Goal: Find specific page/section: Find specific page/section

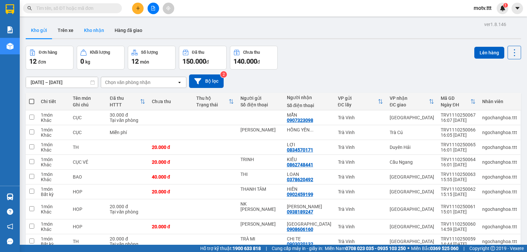
click at [89, 30] on button "Kho nhận" at bounding box center [94, 30] width 31 height 16
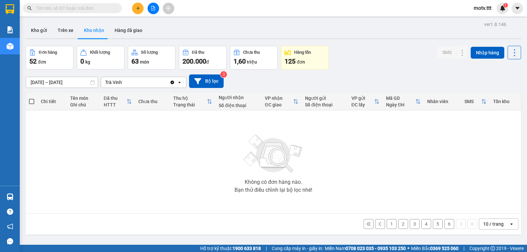
click at [444, 226] on button "6" at bounding box center [449, 224] width 10 height 10
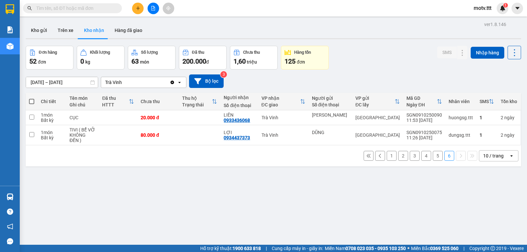
click at [433, 158] on button "5" at bounding box center [438, 156] width 10 height 10
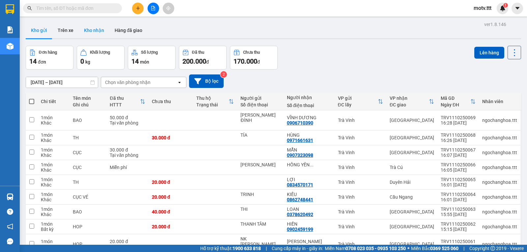
click at [92, 34] on button "Kho nhận" at bounding box center [94, 30] width 31 height 16
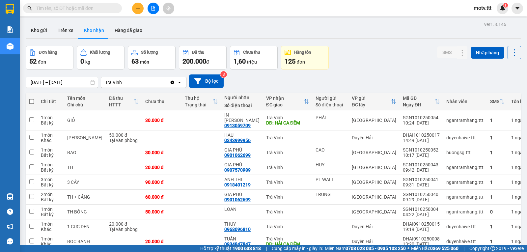
scroll to position [44, 0]
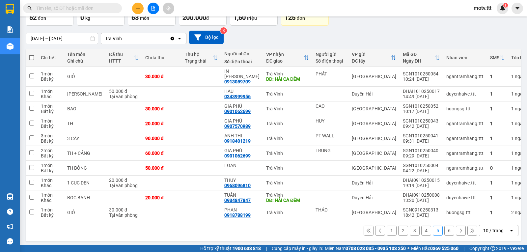
click at [445, 230] on button "6" at bounding box center [449, 231] width 10 height 10
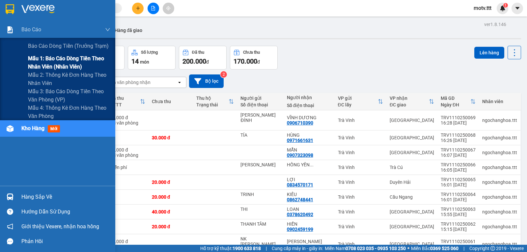
click at [52, 58] on span "Mẫu 1: Báo cáo dòng tiền theo nhân viên (nhân viên)" at bounding box center [69, 62] width 82 height 16
click at [69, 67] on span "Mẫu 1: Báo cáo dòng tiền theo nhân viên (nhân viên)" at bounding box center [69, 62] width 82 height 16
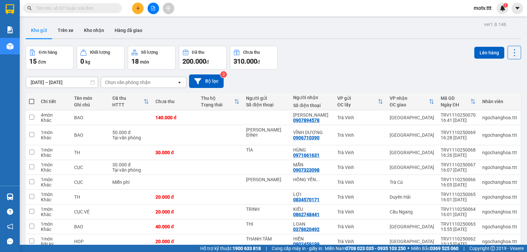
click at [210, 53] on div "Đã thu" at bounding box center [202, 52] width 40 height 6
click at [124, 25] on button "Hàng đã giao" at bounding box center [128, 30] width 38 height 16
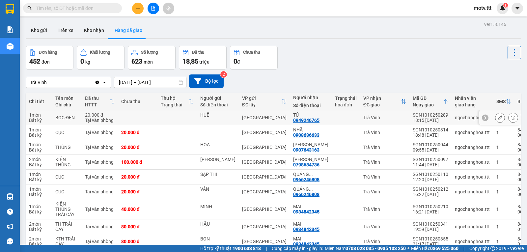
scroll to position [52, 0]
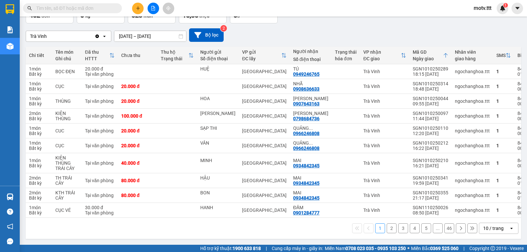
click at [413, 227] on button "4" at bounding box center [415, 228] width 10 height 10
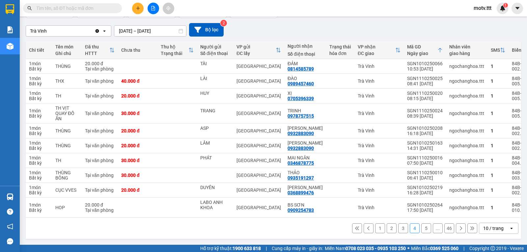
click at [421, 233] on button "5" at bounding box center [426, 228] width 10 height 10
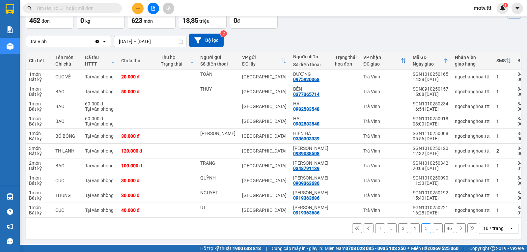
scroll to position [0, 0]
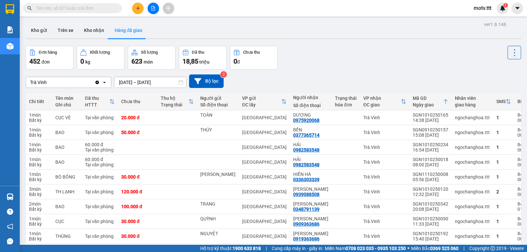
click at [104, 83] on icon at bounding box center [104, 82] width 2 height 1
click at [96, 84] on icon "Clear value" at bounding box center [97, 82] width 4 height 4
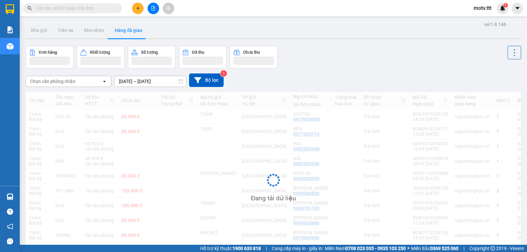
click at [102, 84] on div "open" at bounding box center [106, 81] width 9 height 11
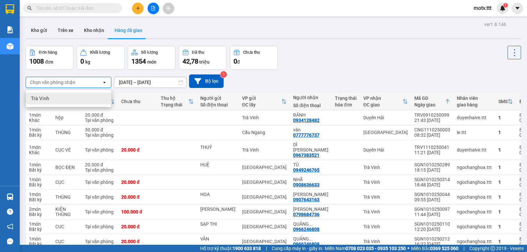
click at [85, 95] on div "Trà Vinh" at bounding box center [69, 99] width 86 height 12
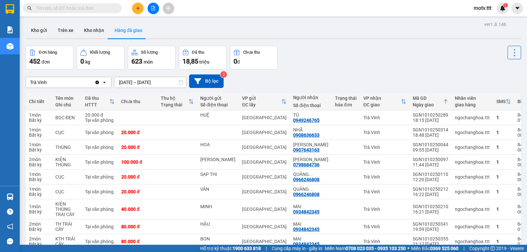
click at [97, 84] on icon "Clear value" at bounding box center [97, 82] width 4 height 4
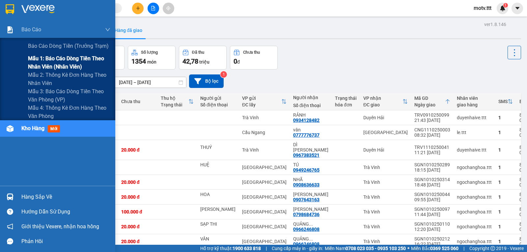
click at [64, 65] on span "Mẫu 1: Báo cáo dòng tiền theo nhân viên (nhân viên)" at bounding box center [69, 62] width 82 height 16
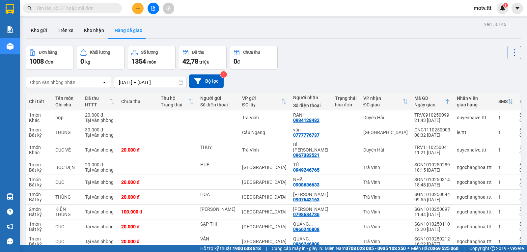
click at [60, 84] on div "Chọn văn phòng nhận" at bounding box center [52, 82] width 45 height 7
click at [66, 96] on div "Trà Vinh" at bounding box center [69, 99] width 86 height 12
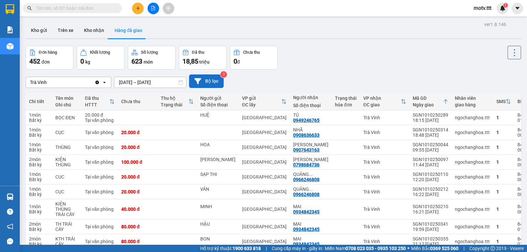
click at [211, 87] on button "Bộ lọc" at bounding box center [206, 80] width 35 height 13
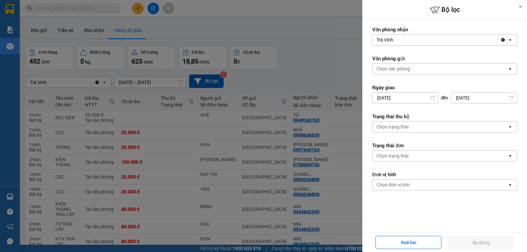
click at [463, 40] on div "Trà Vinh" at bounding box center [436, 40] width 128 height 11
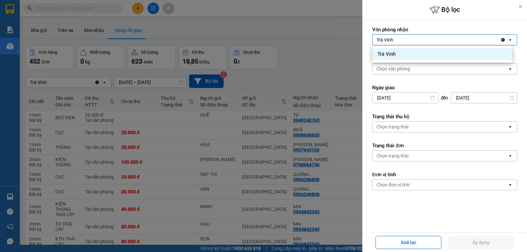
click at [501, 40] on icon "Clear value" at bounding box center [503, 40] width 4 height 4
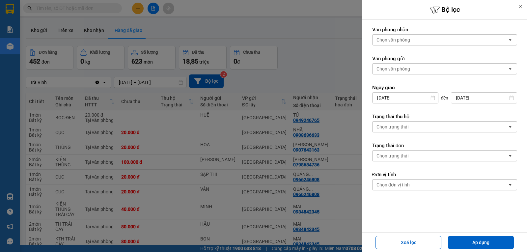
click at [507, 39] on icon "open" at bounding box center [509, 39] width 5 height 5
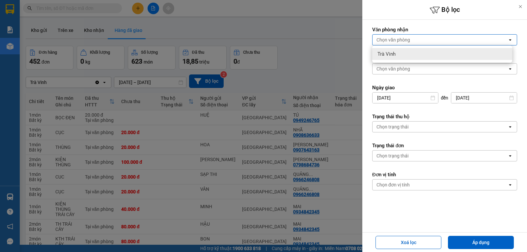
click at [324, 44] on div at bounding box center [263, 126] width 527 height 252
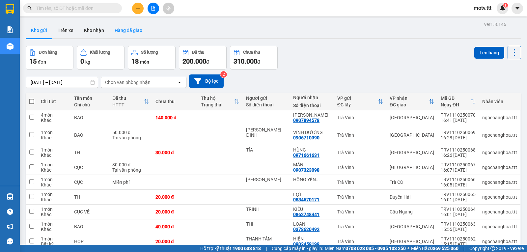
click at [123, 32] on button "Hàng đã giao" at bounding box center [128, 30] width 38 height 16
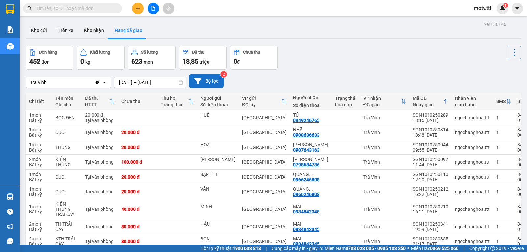
click at [217, 82] on button "Bộ lọc" at bounding box center [206, 80] width 35 height 13
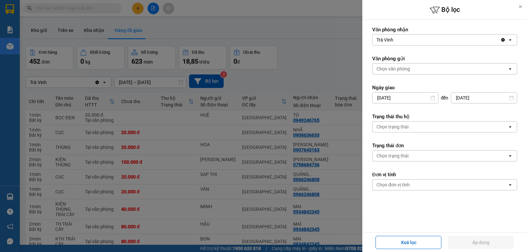
click at [334, 38] on div at bounding box center [263, 126] width 527 height 252
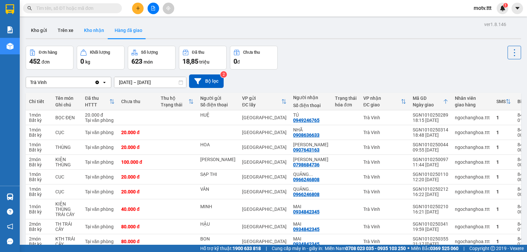
click at [95, 34] on button "Kho nhận" at bounding box center [94, 30] width 31 height 16
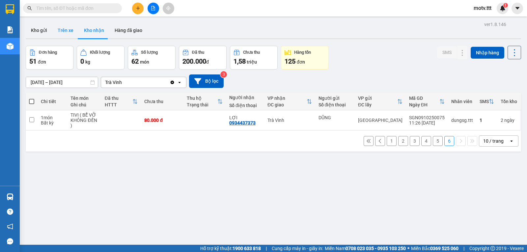
click at [64, 30] on button "Trên xe" at bounding box center [65, 30] width 26 height 16
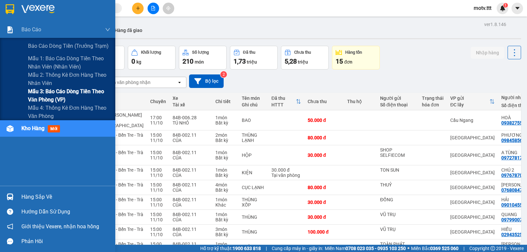
click at [74, 94] on span "Mẫu 3: Báo cáo dòng tiền theo văn phòng (VP)" at bounding box center [69, 95] width 82 height 16
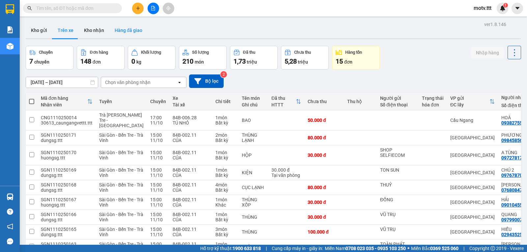
click at [129, 25] on button "Hàng đã giao" at bounding box center [128, 30] width 38 height 16
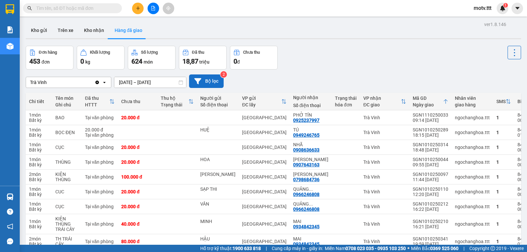
click at [210, 87] on button "Bộ lọc" at bounding box center [206, 80] width 35 height 13
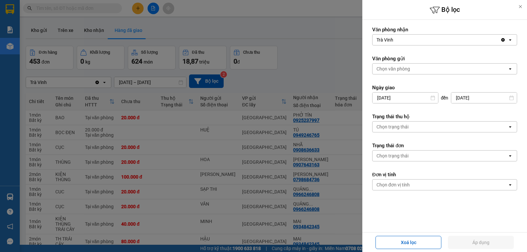
click at [310, 45] on div at bounding box center [263, 126] width 527 height 252
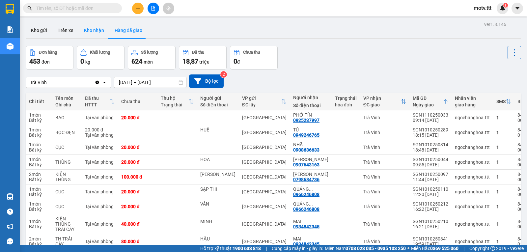
click at [99, 32] on button "Kho nhận" at bounding box center [94, 30] width 31 height 16
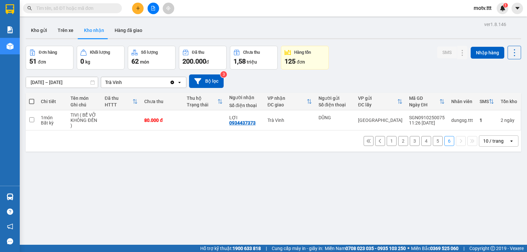
click at [242, 57] on span "1,58" at bounding box center [239, 61] width 12 height 8
click at [510, 52] on icon at bounding box center [514, 52] width 9 height 9
click at [367, 58] on div "Đơn hàng 51 đơn Khối lượng 0 kg Số lượng 62 món Đã thu 200.000 đ Chưa thu 1,58 …" at bounding box center [273, 58] width 495 height 24
click at [116, 31] on button "Hàng đã giao" at bounding box center [128, 30] width 38 height 16
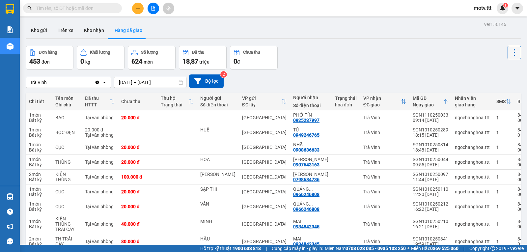
click at [510, 48] on icon at bounding box center [514, 52] width 9 height 9
click at [363, 51] on div "Đơn hàng 453 đơn Khối lượng 0 kg Số lượng 624 món Đã thu 18,87 triệu Chưa thu 0…" at bounding box center [273, 58] width 495 height 24
click at [90, 26] on button "Kho nhận" at bounding box center [94, 30] width 31 height 16
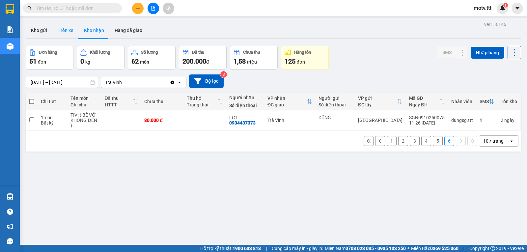
click at [69, 33] on button "Trên xe" at bounding box center [65, 30] width 26 height 16
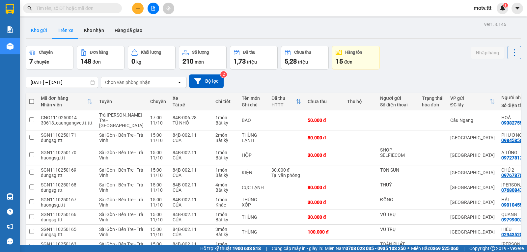
click at [43, 27] on button "Kho gửi" at bounding box center [39, 30] width 27 height 16
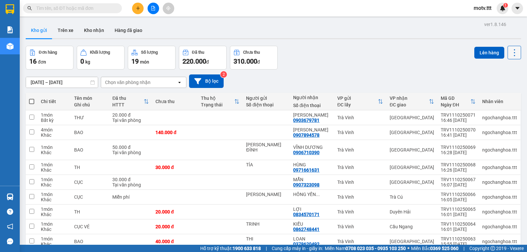
click at [510, 54] on icon at bounding box center [514, 52] width 9 height 9
click at [117, 26] on button "Hàng đã giao" at bounding box center [128, 30] width 38 height 16
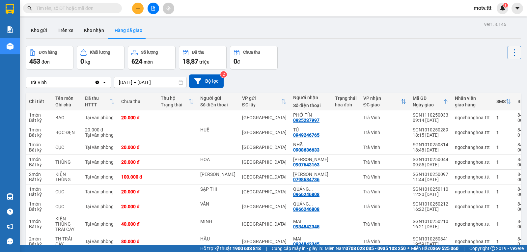
click at [512, 53] on icon at bounding box center [514, 52] width 9 height 9
click at [384, 52] on div "Đơn hàng 453 đơn Khối lượng 0 kg Số lượng 624 món Đã thu 18,87 triệu Chưa thu 0…" at bounding box center [273, 58] width 495 height 24
click at [92, 28] on button "Kho nhận" at bounding box center [94, 30] width 31 height 16
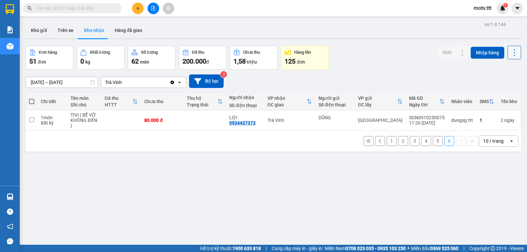
click at [513, 53] on icon at bounding box center [514, 52] width 9 height 9
click at [374, 34] on div "Kho gửi Trên xe Kho nhận Hàng đã giao" at bounding box center [273, 30] width 495 height 17
click at [433, 144] on button "5" at bounding box center [438, 141] width 10 height 10
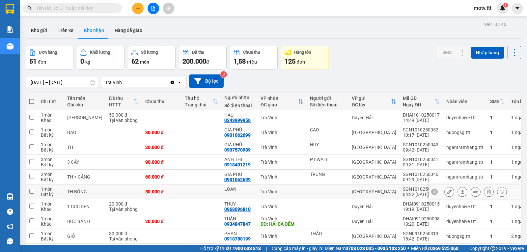
scroll to position [44, 0]
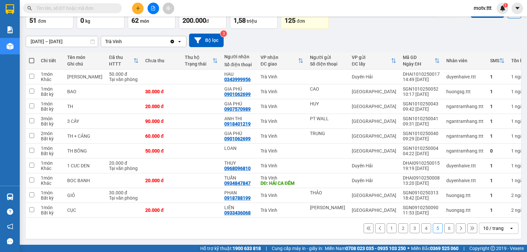
click at [387, 32] on div "09/10/2025 – 11/10/2025 Press the down arrow key to interact with the calendar …" at bounding box center [273, 40] width 495 height 23
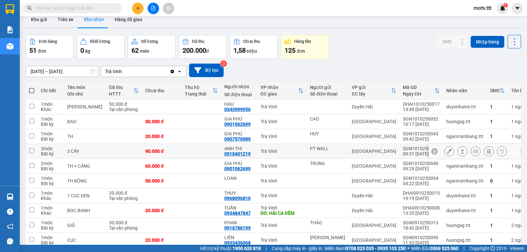
scroll to position [0, 0]
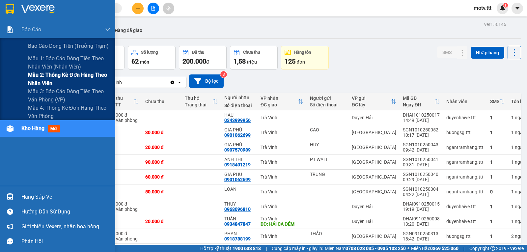
click at [80, 75] on span "Mẫu 2: Thống kê đơn hàng theo nhân viên" at bounding box center [69, 79] width 82 height 16
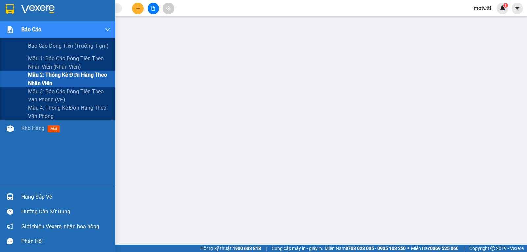
click at [66, 26] on div "Báo cáo" at bounding box center [65, 29] width 89 height 16
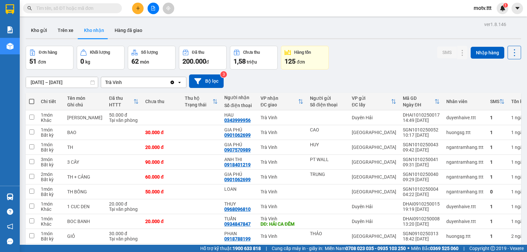
click at [143, 84] on div "Trà Vinh" at bounding box center [135, 82] width 68 height 11
click at [206, 85] on button "Bộ lọc" at bounding box center [206, 80] width 35 height 13
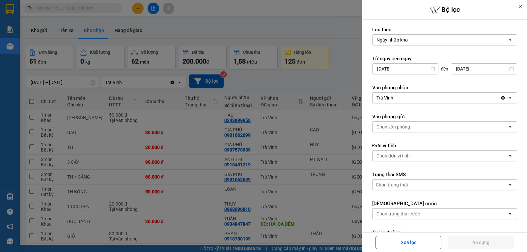
click at [422, 98] on div "Trà Vinh" at bounding box center [436, 98] width 128 height 11
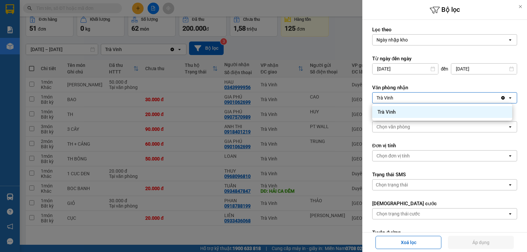
click at [348, 47] on div at bounding box center [263, 126] width 527 height 252
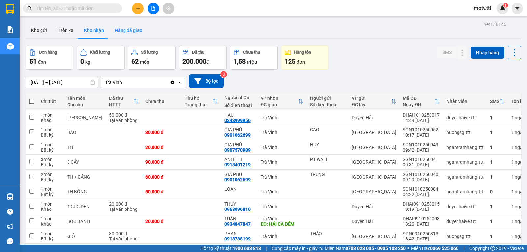
click at [126, 30] on button "Hàng đã giao" at bounding box center [128, 30] width 38 height 16
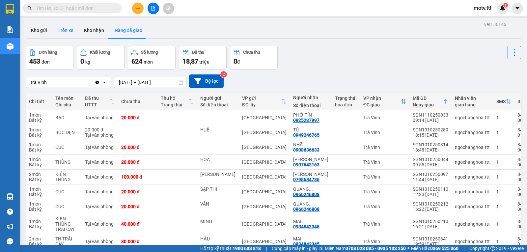
click at [71, 30] on button "Trên xe" at bounding box center [65, 30] width 26 height 16
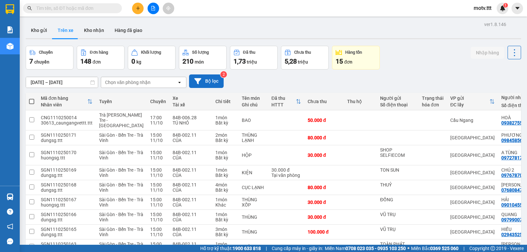
click at [201, 84] on button "Bộ lọc" at bounding box center [206, 80] width 35 height 13
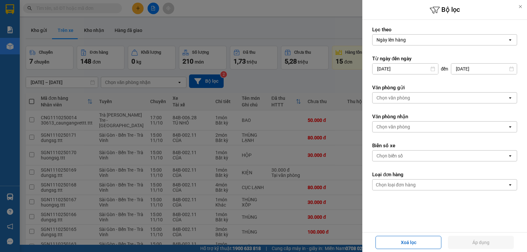
click at [242, 21] on div at bounding box center [263, 126] width 527 height 252
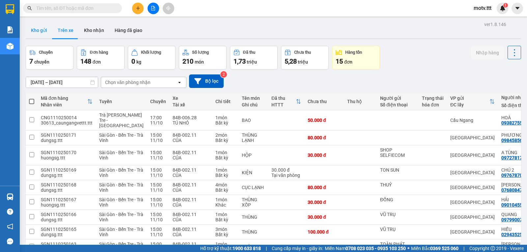
click at [46, 30] on button "Kho gửi" at bounding box center [39, 30] width 27 height 16
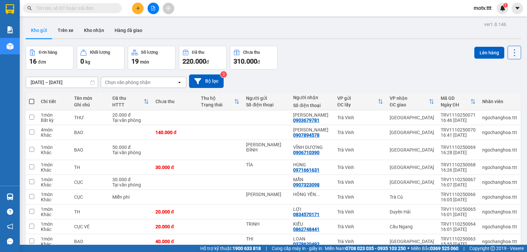
click at [510, 54] on icon at bounding box center [514, 52] width 9 height 9
click at [392, 51] on div "Đơn hàng 16 đơn Khối lượng 0 kg Số lượng 19 món Đã thu 220.000 đ Chưa thu 310.0…" at bounding box center [273, 58] width 495 height 24
click at [209, 86] on button "Bộ lọc" at bounding box center [206, 80] width 35 height 13
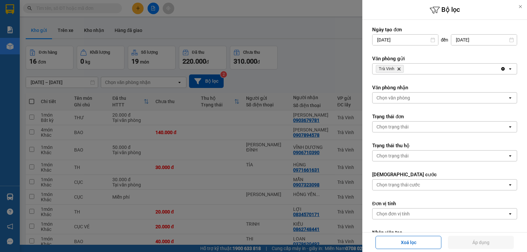
click at [312, 27] on div at bounding box center [263, 126] width 527 height 252
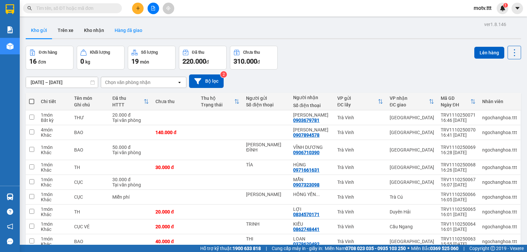
click at [138, 34] on button "Hàng đã giao" at bounding box center [128, 30] width 38 height 16
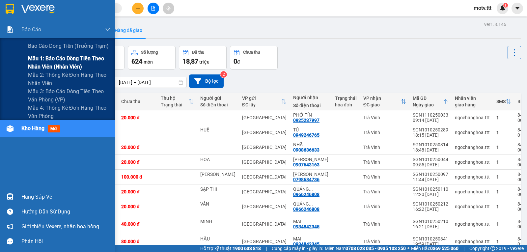
click at [18, 61] on div "Mẫu 1: Báo cáo dòng tiền theo nhân viên (nhân viên)" at bounding box center [57, 62] width 115 height 16
click at [68, 58] on span "Mẫu 1: Báo cáo dòng tiền theo nhân viên (nhân viên)" at bounding box center [69, 62] width 82 height 16
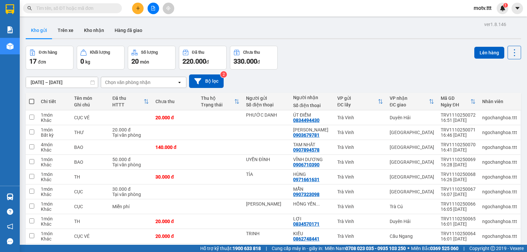
click at [144, 83] on div "Chọn văn phòng nhận" at bounding box center [127, 82] width 45 height 7
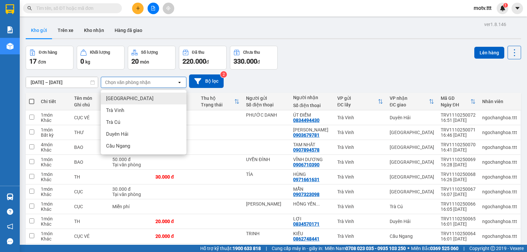
click at [357, 59] on div "Đơn hàng 17 đơn Khối lượng 0 kg Số lượng 20 món Đã thu 220.000 đ Chưa thu 330.0…" at bounding box center [273, 58] width 495 height 24
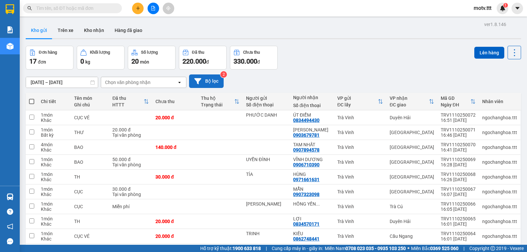
click at [206, 85] on button "Bộ lọc" at bounding box center [206, 80] width 35 height 13
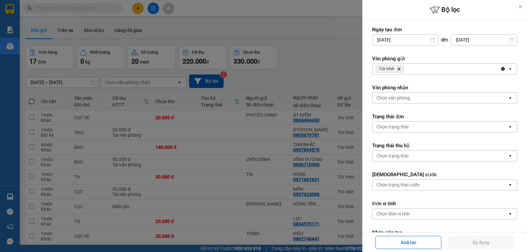
click at [308, 36] on div at bounding box center [263, 126] width 527 height 252
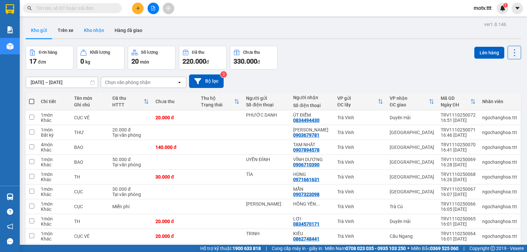
click at [90, 30] on button "Kho nhận" at bounding box center [94, 30] width 31 height 16
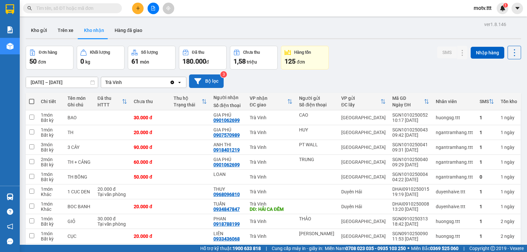
click at [206, 83] on button "Bộ lọc" at bounding box center [206, 80] width 35 height 13
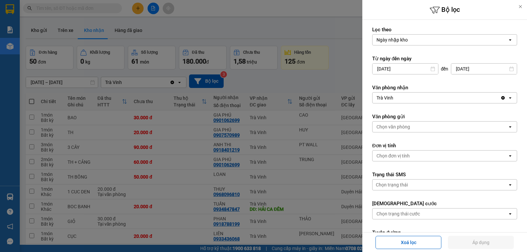
click at [452, 38] on div "Ngày nhập kho" at bounding box center [439, 40] width 135 height 11
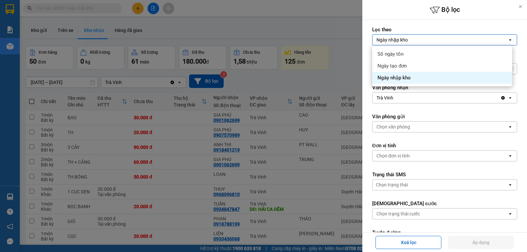
click at [290, 27] on div at bounding box center [263, 126] width 527 height 252
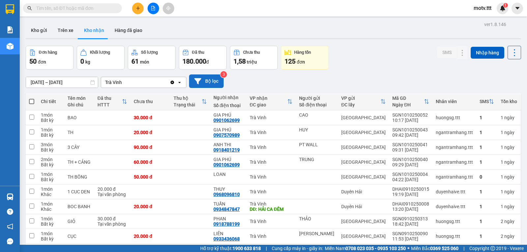
click at [205, 87] on button "Bộ lọc" at bounding box center [206, 80] width 35 height 13
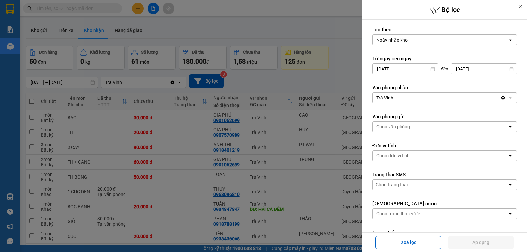
click at [402, 93] on div "Trà Vinh" at bounding box center [436, 98] width 128 height 11
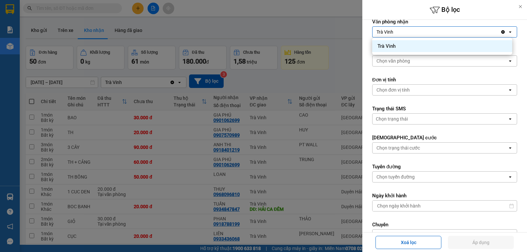
scroll to position [33, 0]
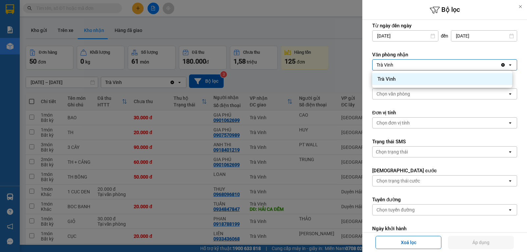
click at [507, 66] on icon "open" at bounding box center [509, 64] width 5 height 5
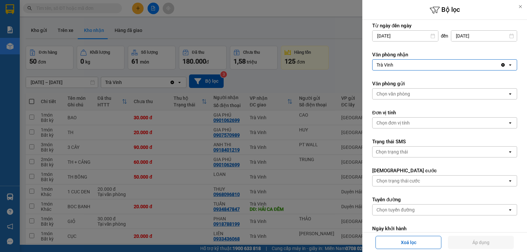
click at [507, 66] on icon "open" at bounding box center [509, 64] width 5 height 5
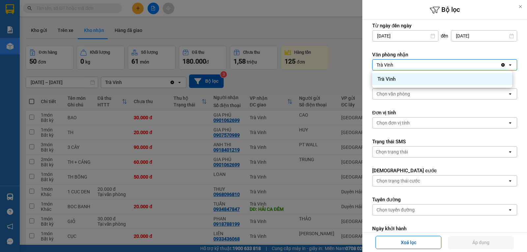
click at [228, 27] on div at bounding box center [263, 126] width 527 height 252
